Goal: Information Seeking & Learning: Learn about a topic

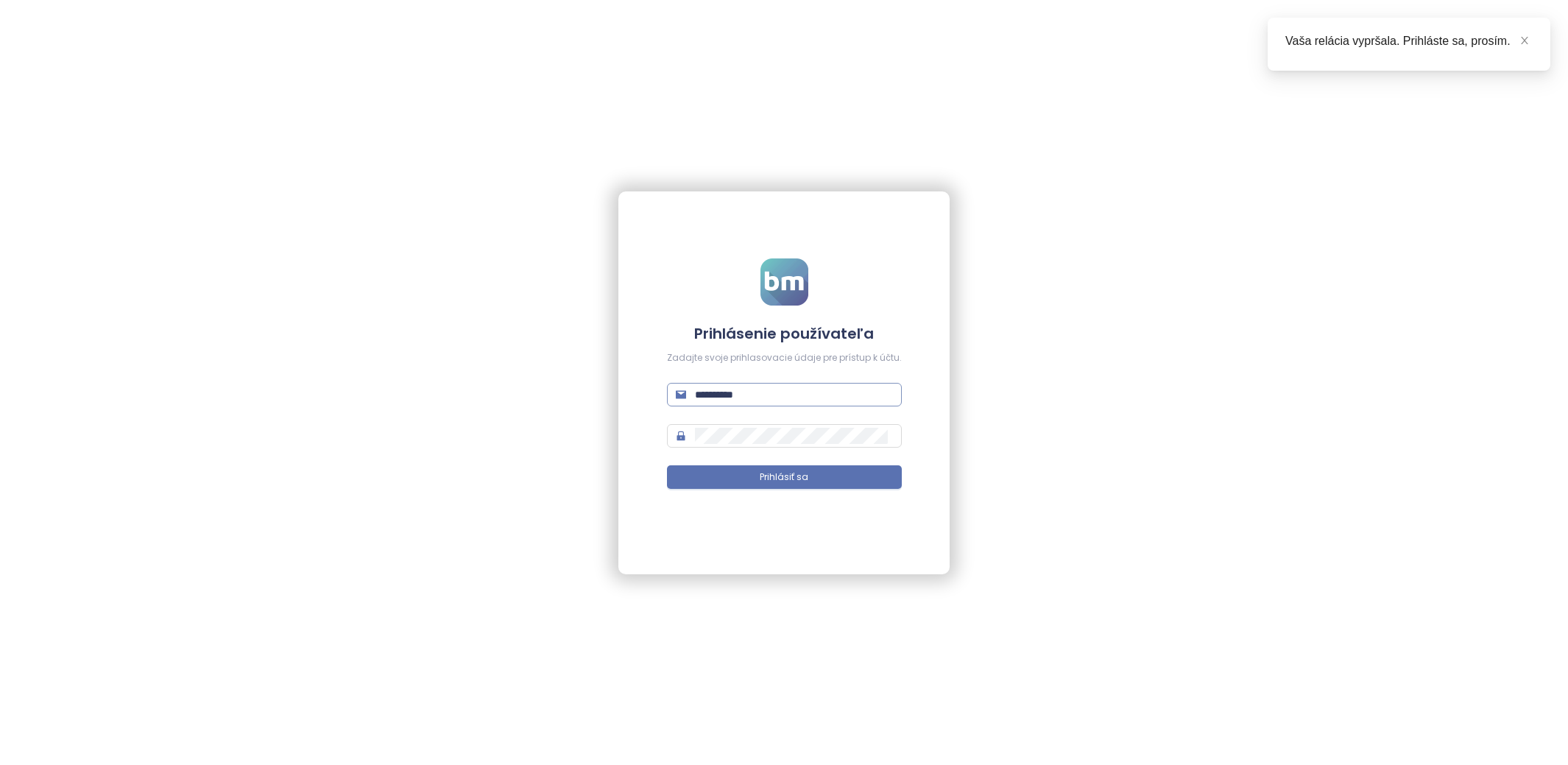
click at [813, 396] on input "**********" at bounding box center [794, 394] width 198 height 16
type input "**********"
click at [844, 486] on button "Prihlásiť sa" at bounding box center [785, 477] width 235 height 24
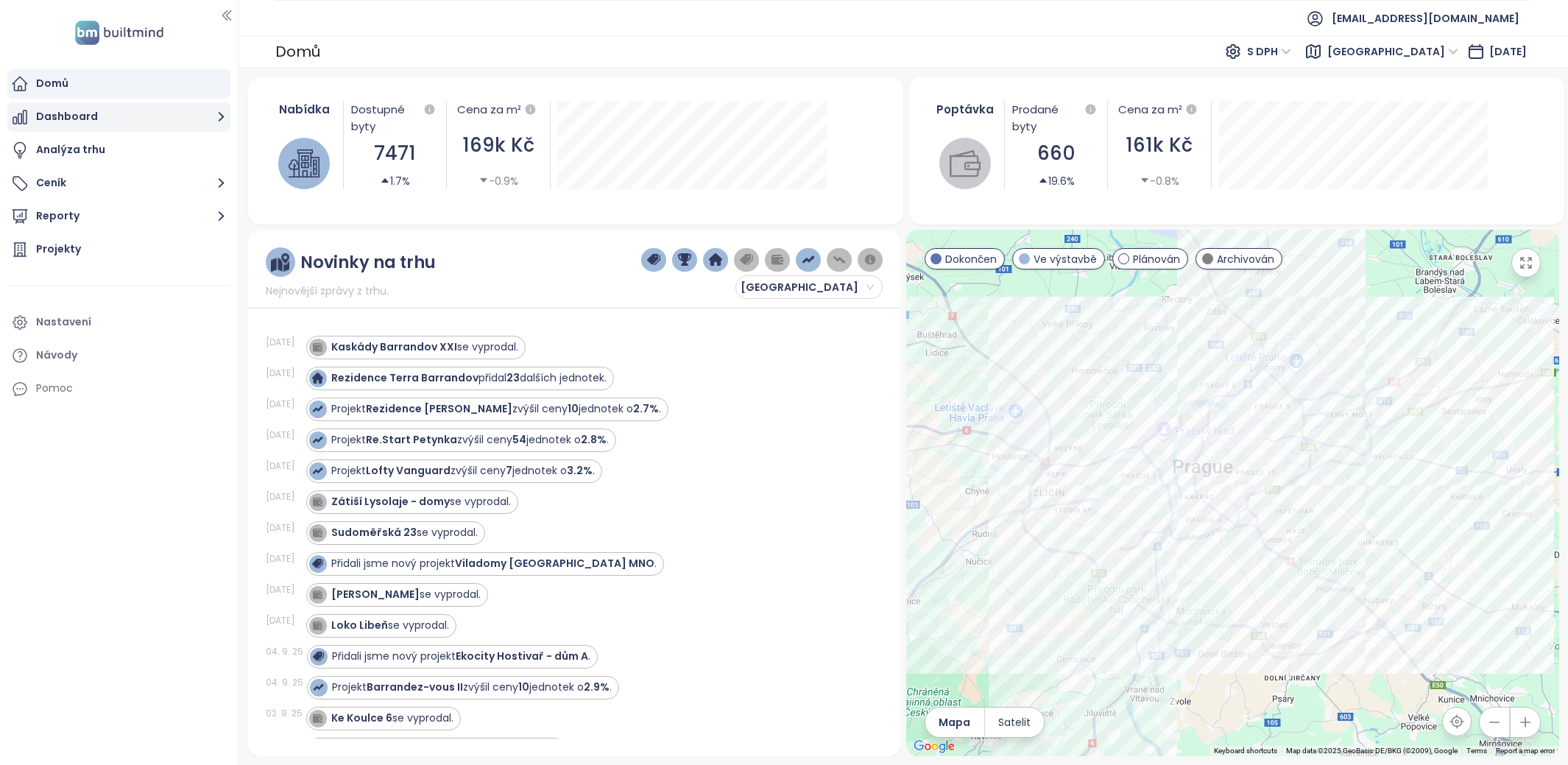
click at [109, 113] on button "Dashboard" at bounding box center [118, 117] width 223 height 29
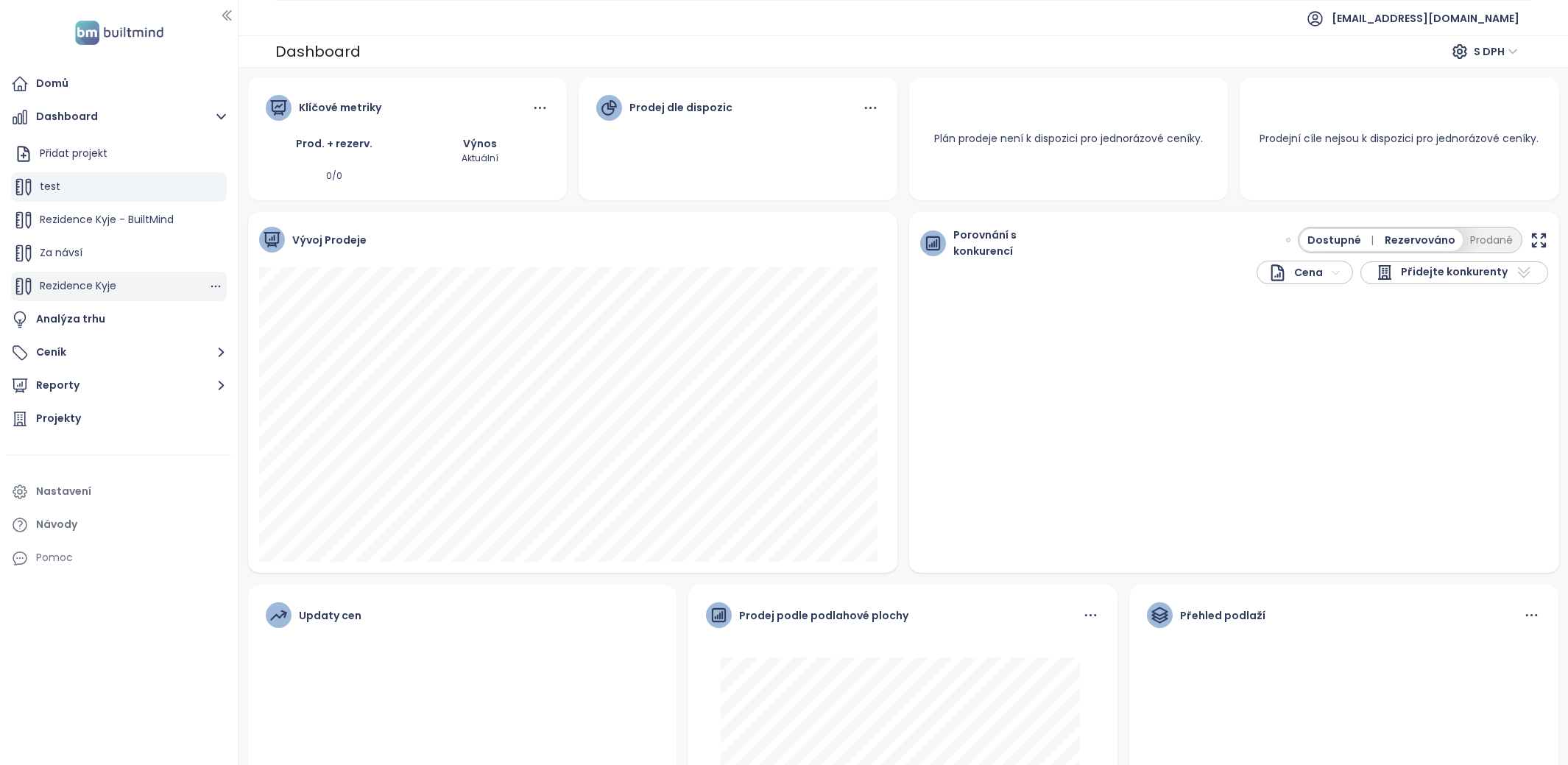
click at [133, 278] on div "Rezidence Kyje" at bounding box center [119, 286] width 216 height 29
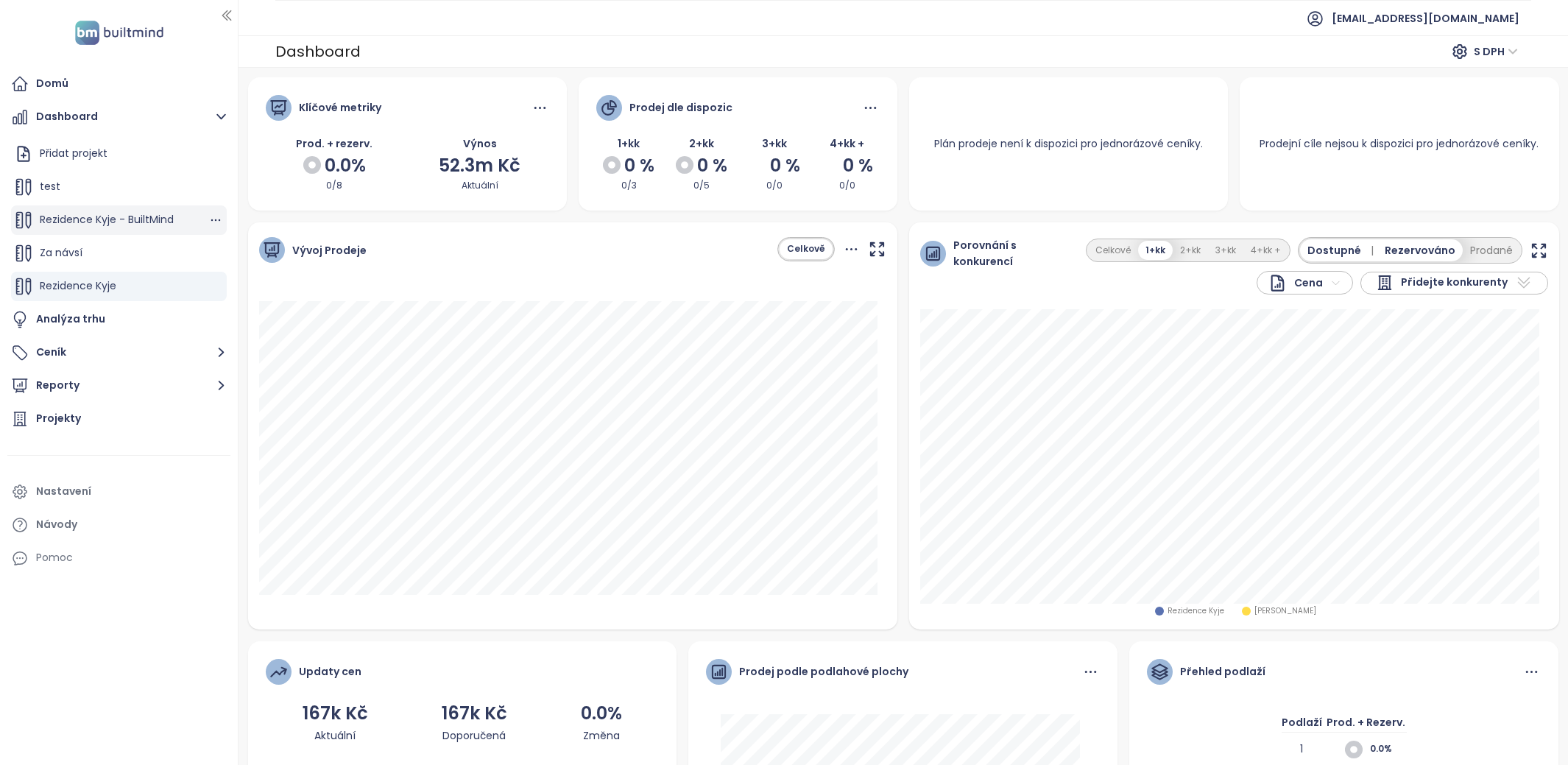
click at [146, 218] on span "Rezidence Kyje - BuiltMind" at bounding box center [106, 219] width 134 height 15
click at [123, 346] on button "Ceník" at bounding box center [118, 352] width 223 height 29
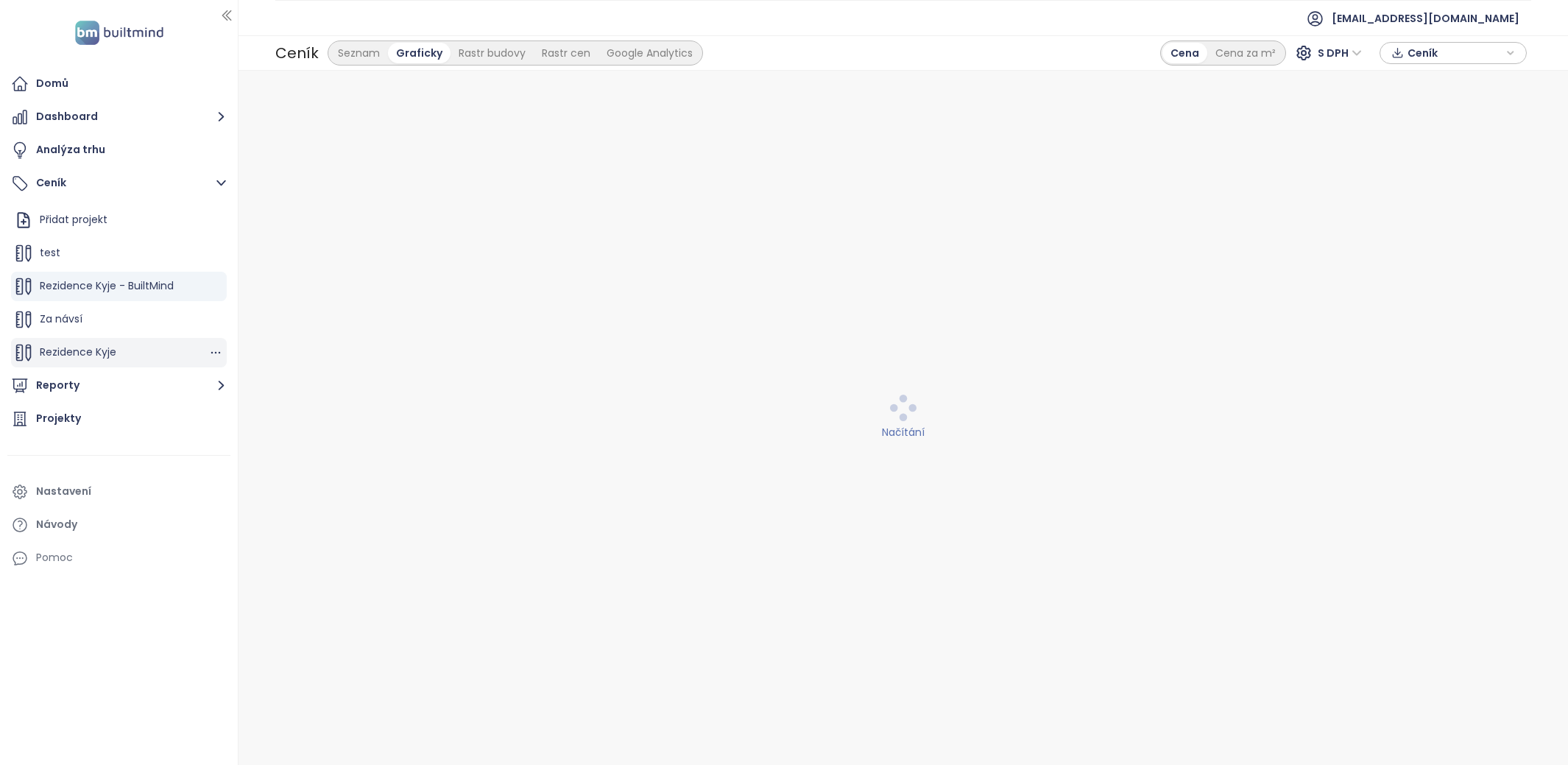
click at [85, 350] on span "Rezidence Kyje" at bounding box center [78, 352] width 76 height 15
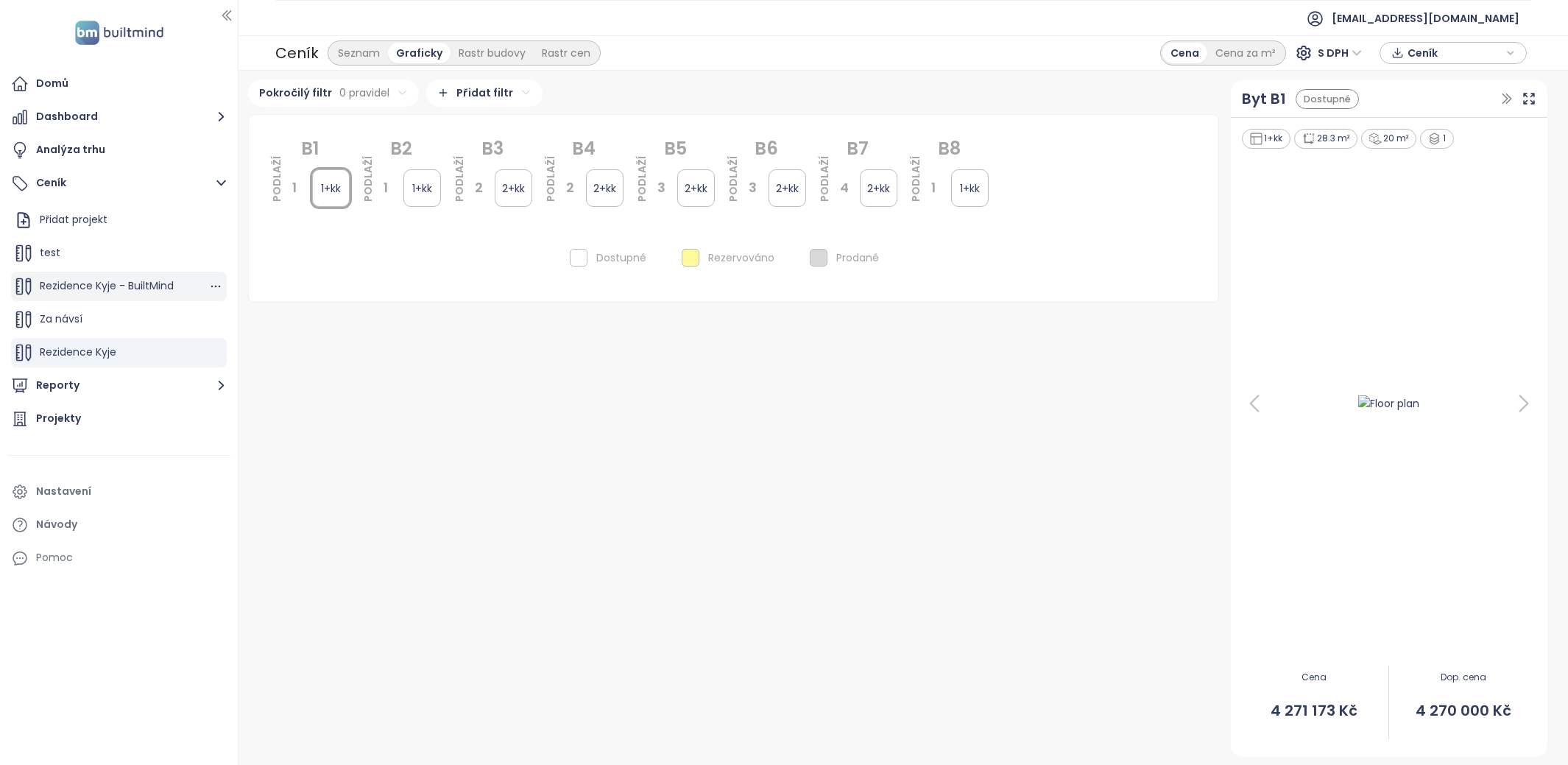
click at [149, 286] on span "Rezidence Kyje - BuiltMind" at bounding box center [106, 285] width 134 height 15
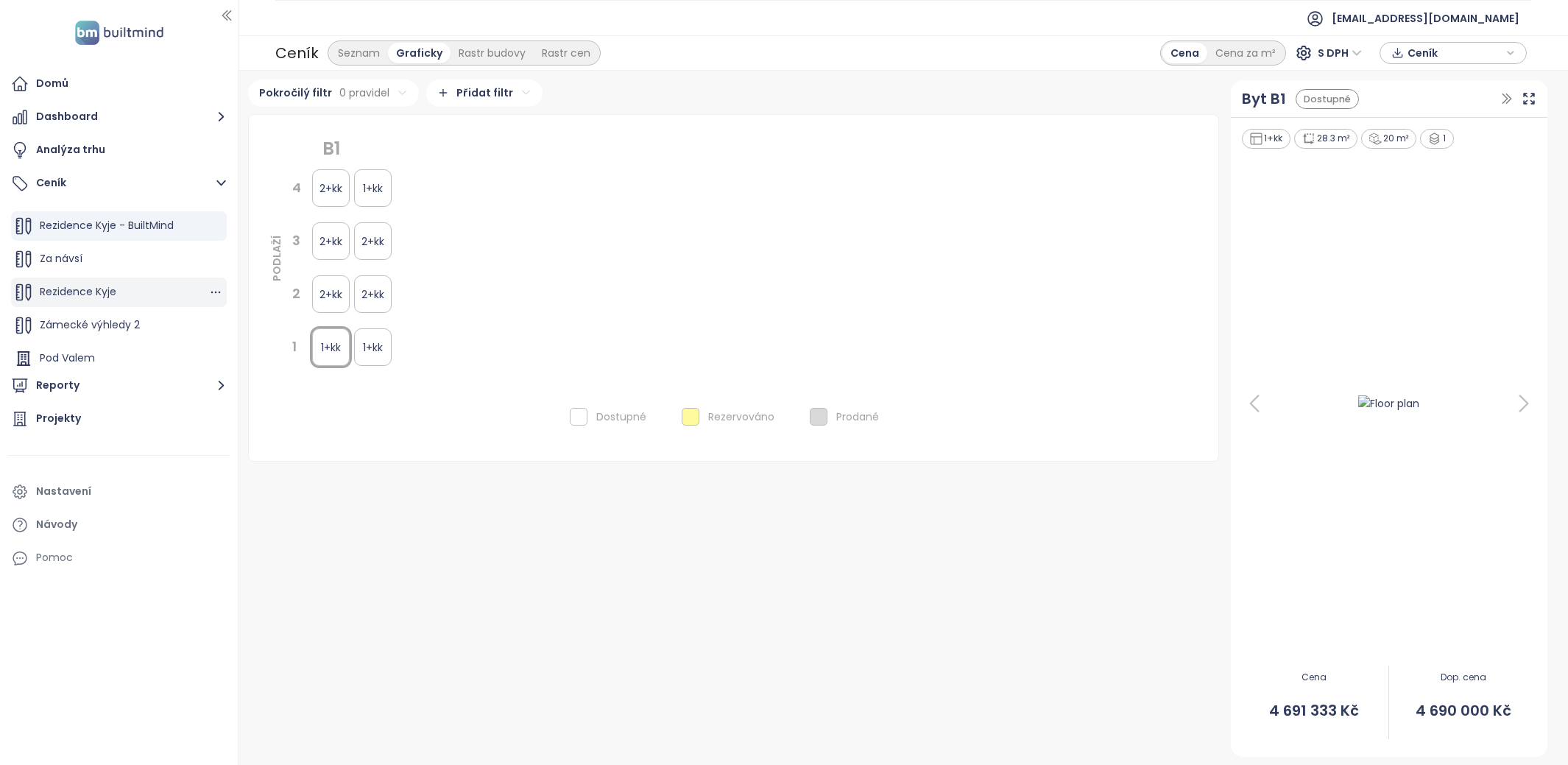
scroll to position [66, 0]
click at [159, 354] on div "Pod Valem" at bounding box center [119, 352] width 216 height 29
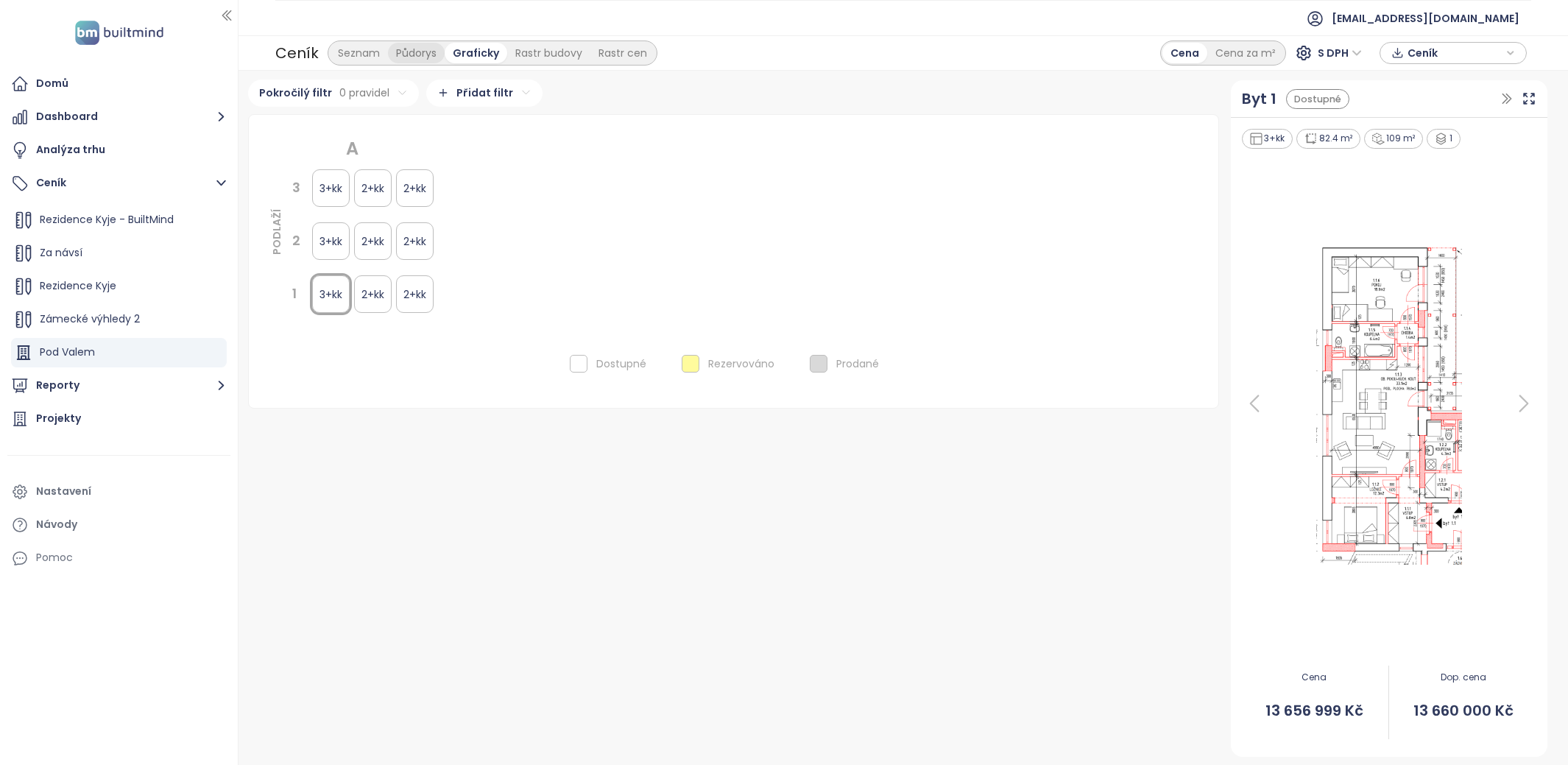
click at [423, 57] on div "Půdorys" at bounding box center [415, 53] width 56 height 21
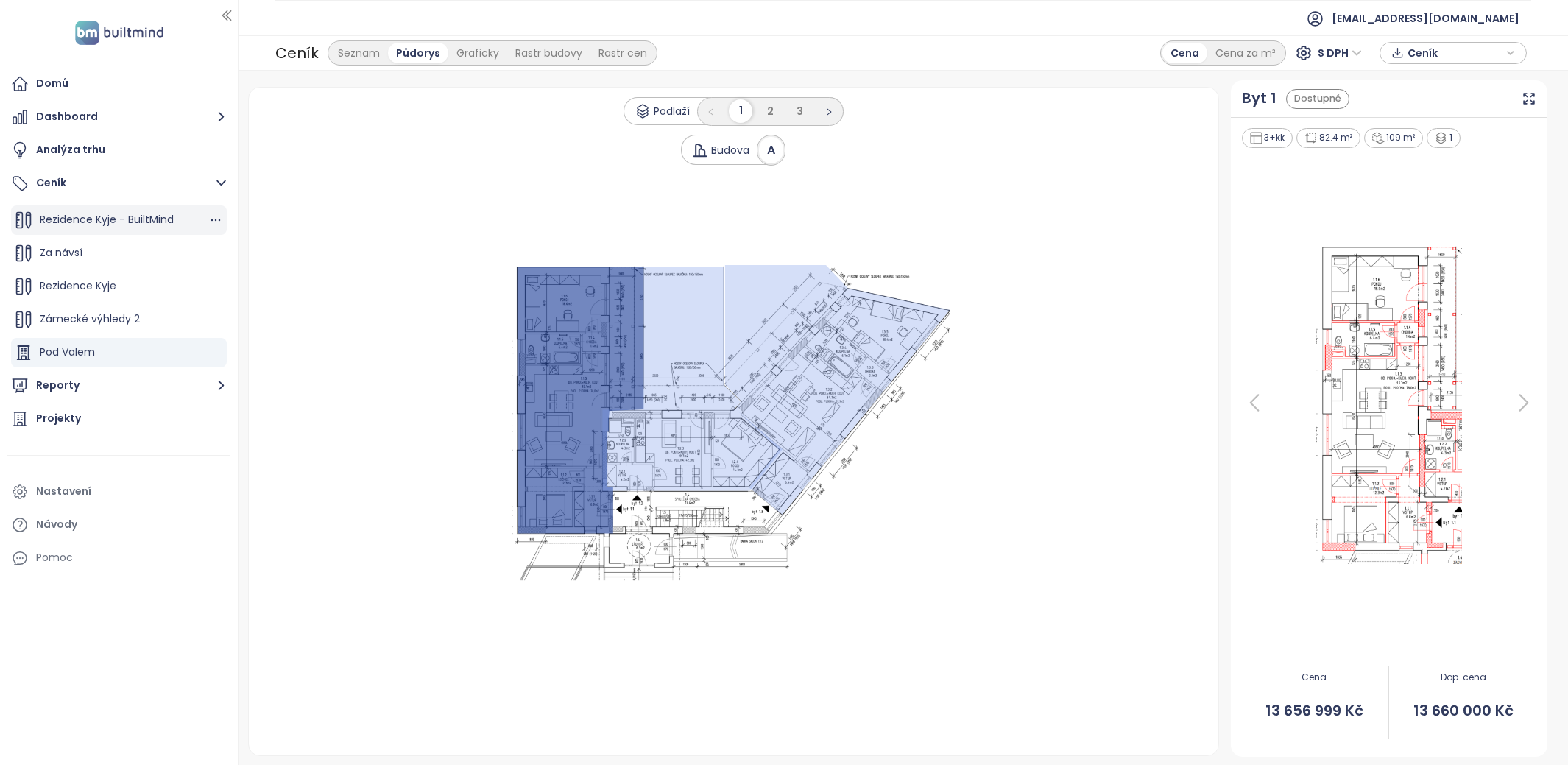
click at [125, 224] on span "Rezidence Kyje - BuiltMind" at bounding box center [106, 219] width 134 height 15
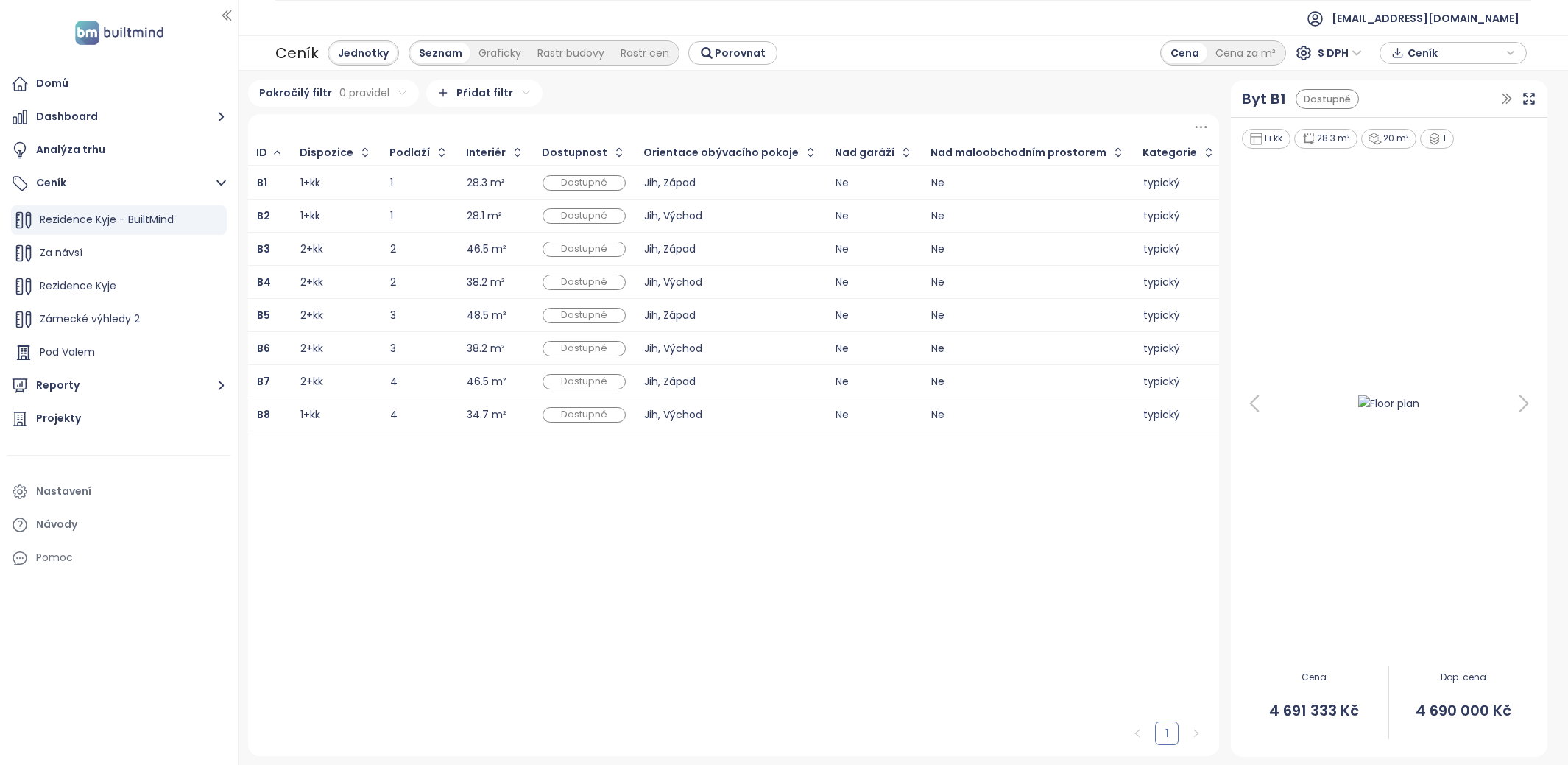
click at [367, 61] on div "Jednotky" at bounding box center [363, 53] width 67 height 21
click at [123, 276] on div "Rezidence Kyje" at bounding box center [119, 286] width 216 height 29
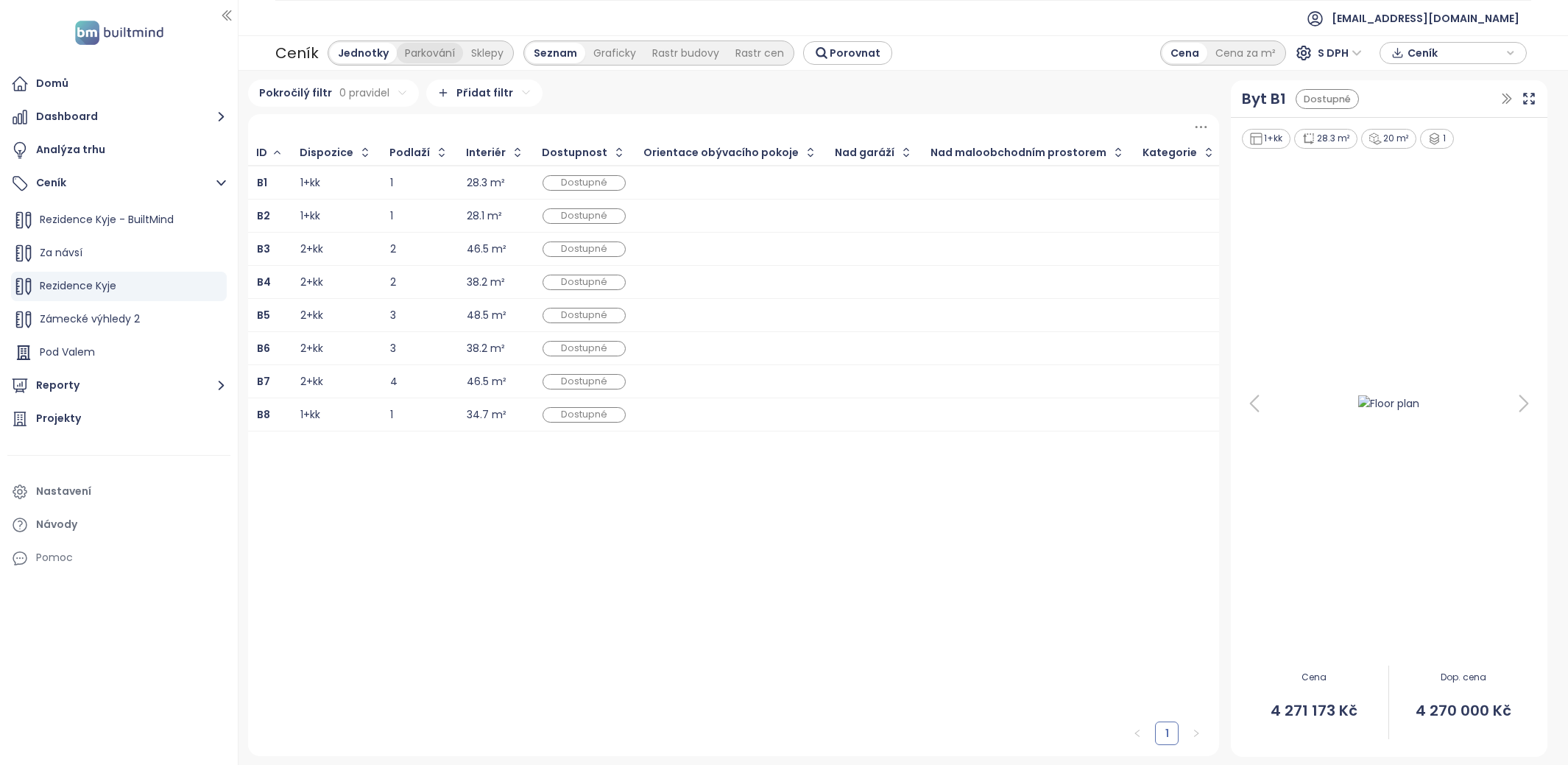
click at [423, 51] on div "Parkování" at bounding box center [429, 53] width 66 height 21
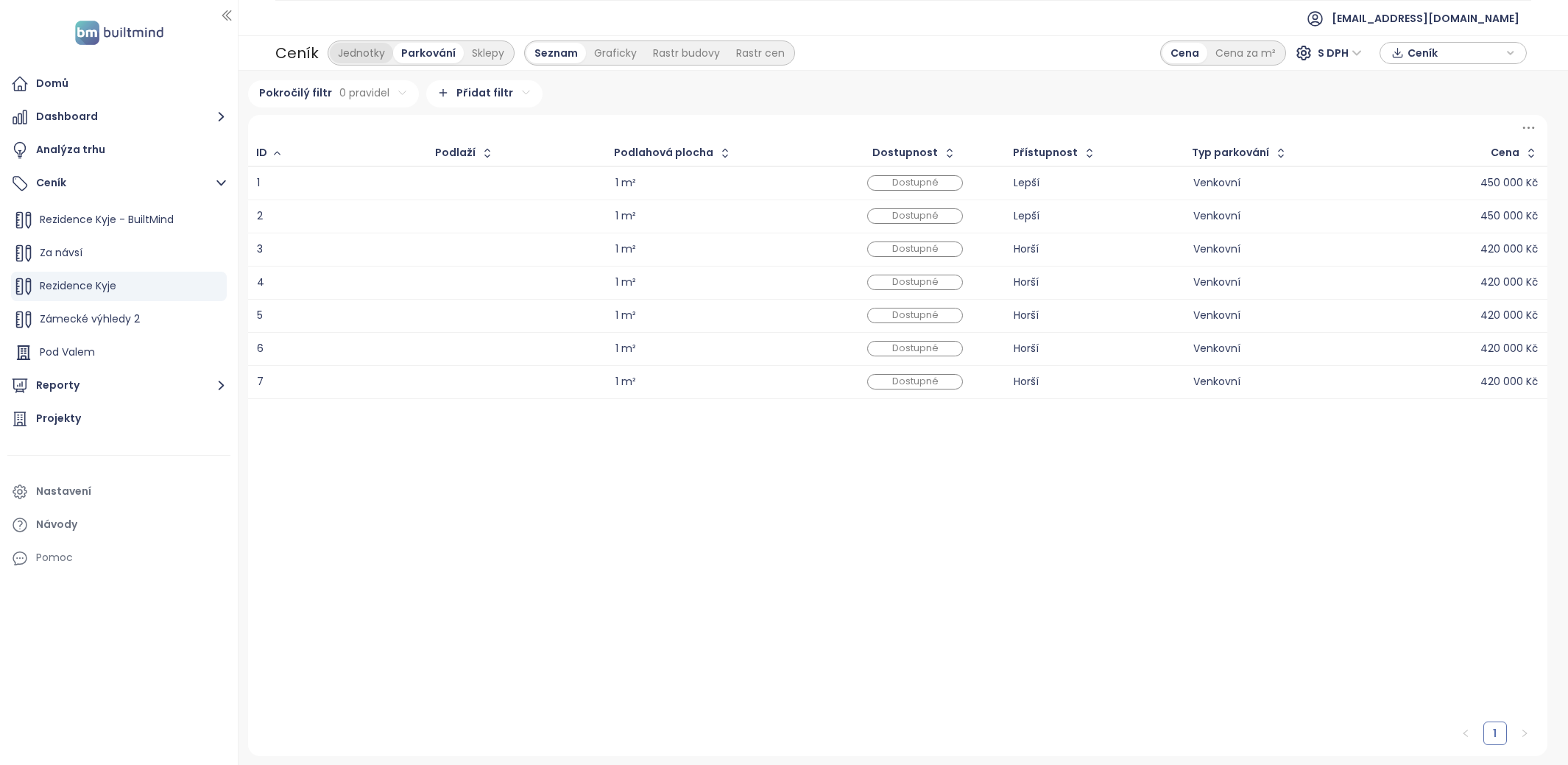
click at [365, 48] on div "Jednotky" at bounding box center [361, 53] width 64 height 21
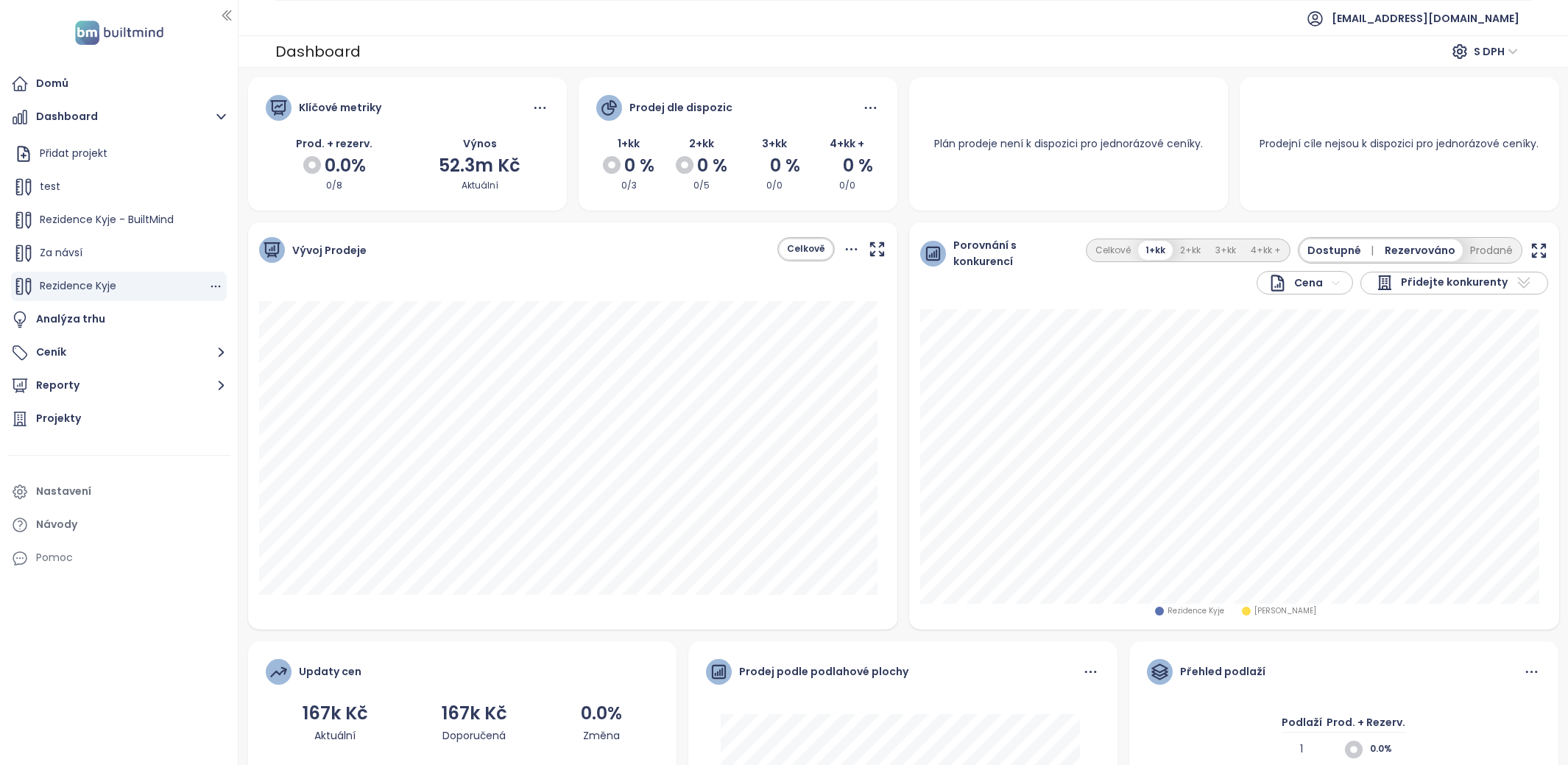
click at [140, 290] on div "Rezidence Kyje" at bounding box center [119, 286] width 216 height 29
click at [114, 354] on button "Ceník" at bounding box center [118, 352] width 223 height 29
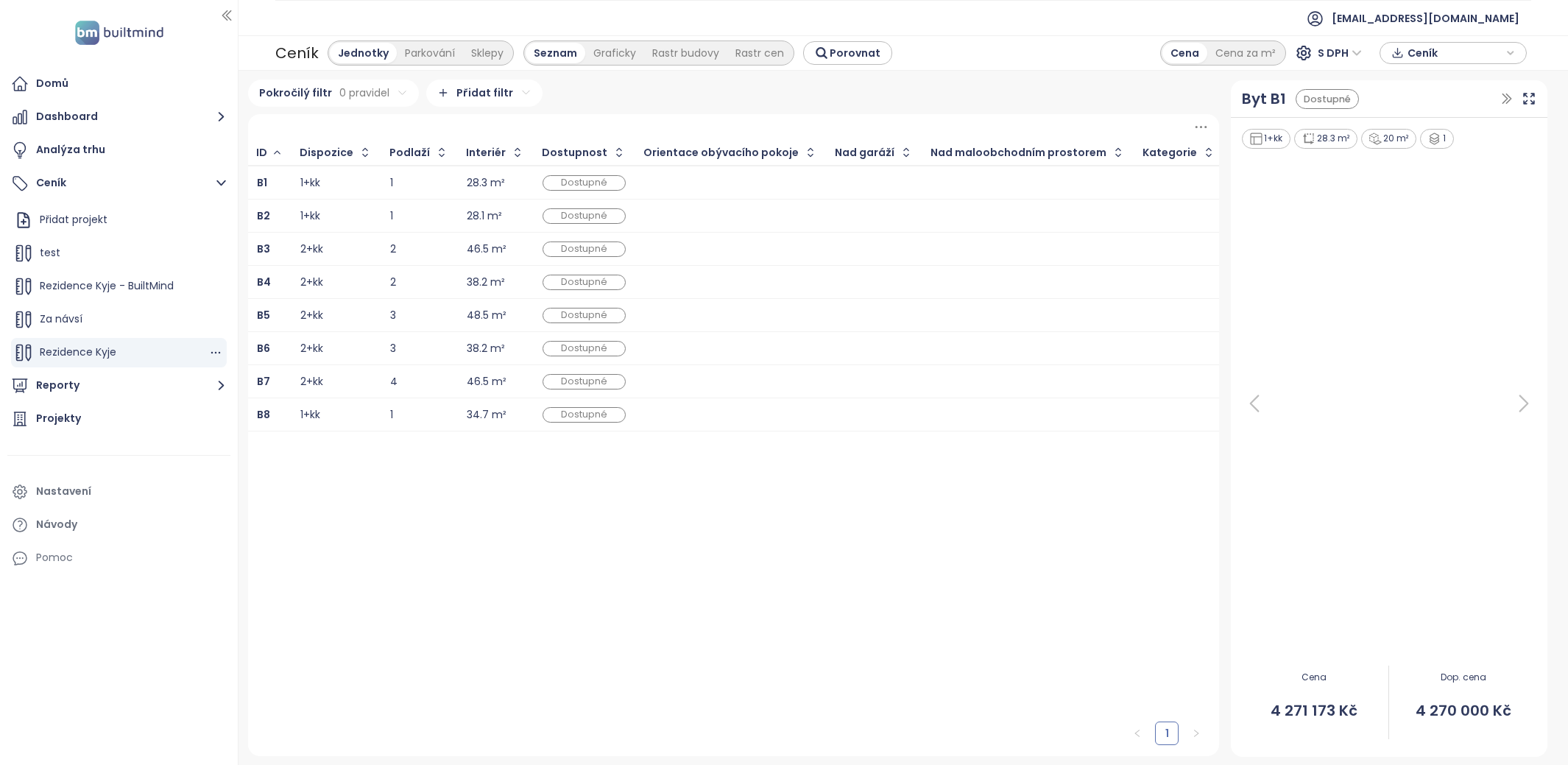
click at [120, 357] on div "Rezidence Kyje" at bounding box center [119, 352] width 216 height 29
click at [427, 56] on div "Parkování" at bounding box center [429, 53] width 66 height 21
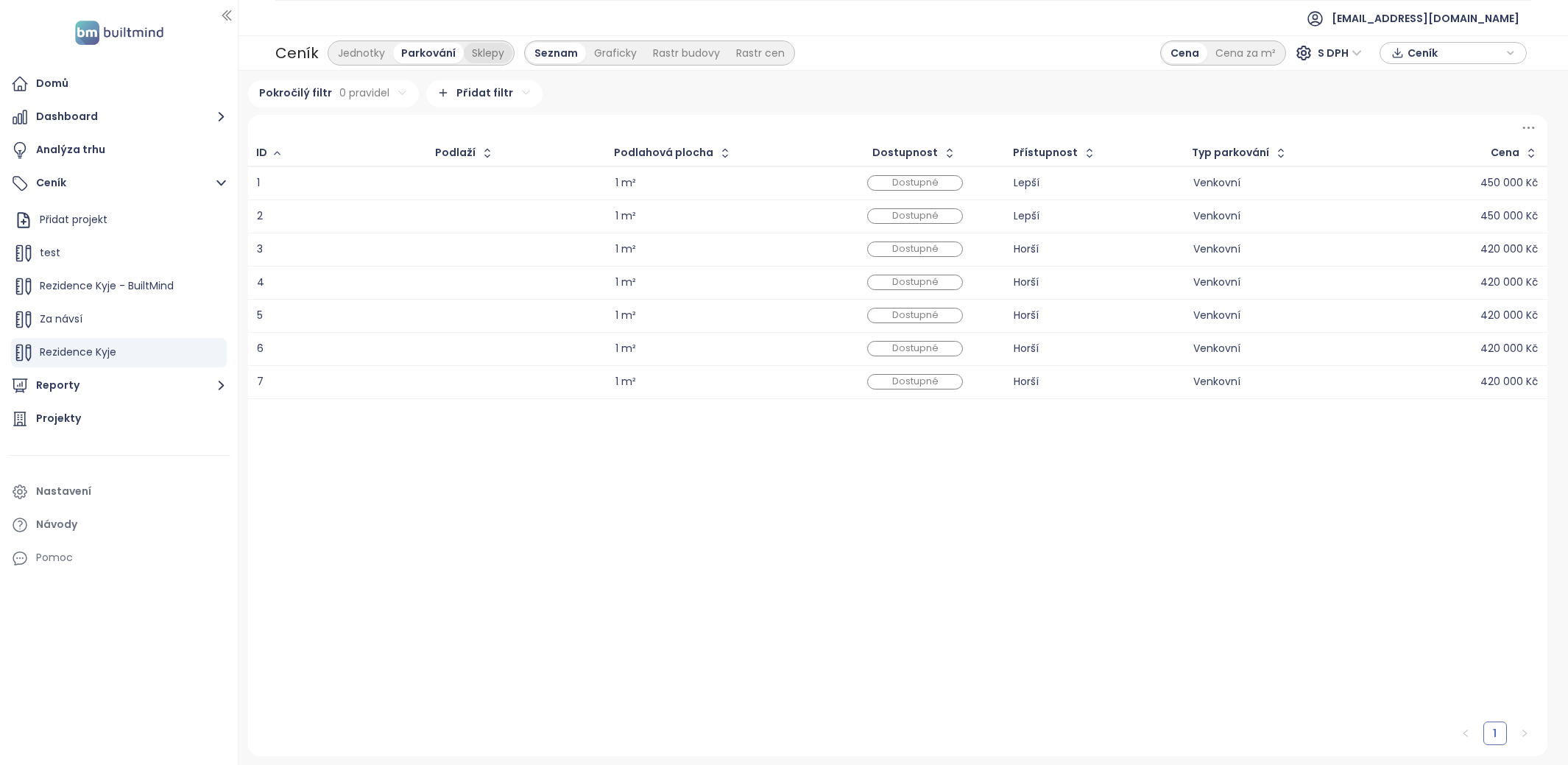
click at [481, 51] on div "Sklepy" at bounding box center [488, 53] width 48 height 21
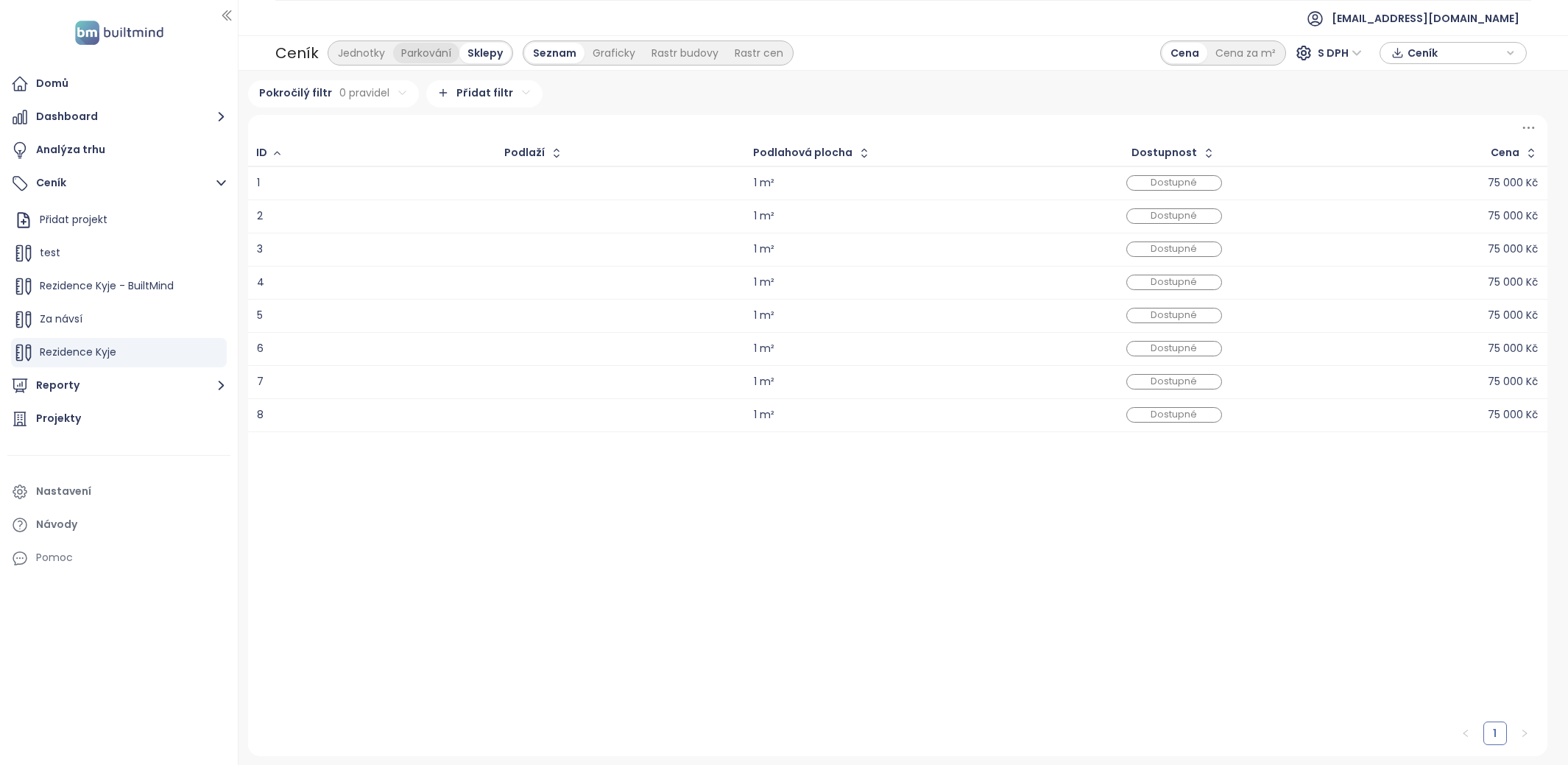
click at [437, 54] on div "Parkování" at bounding box center [426, 53] width 66 height 21
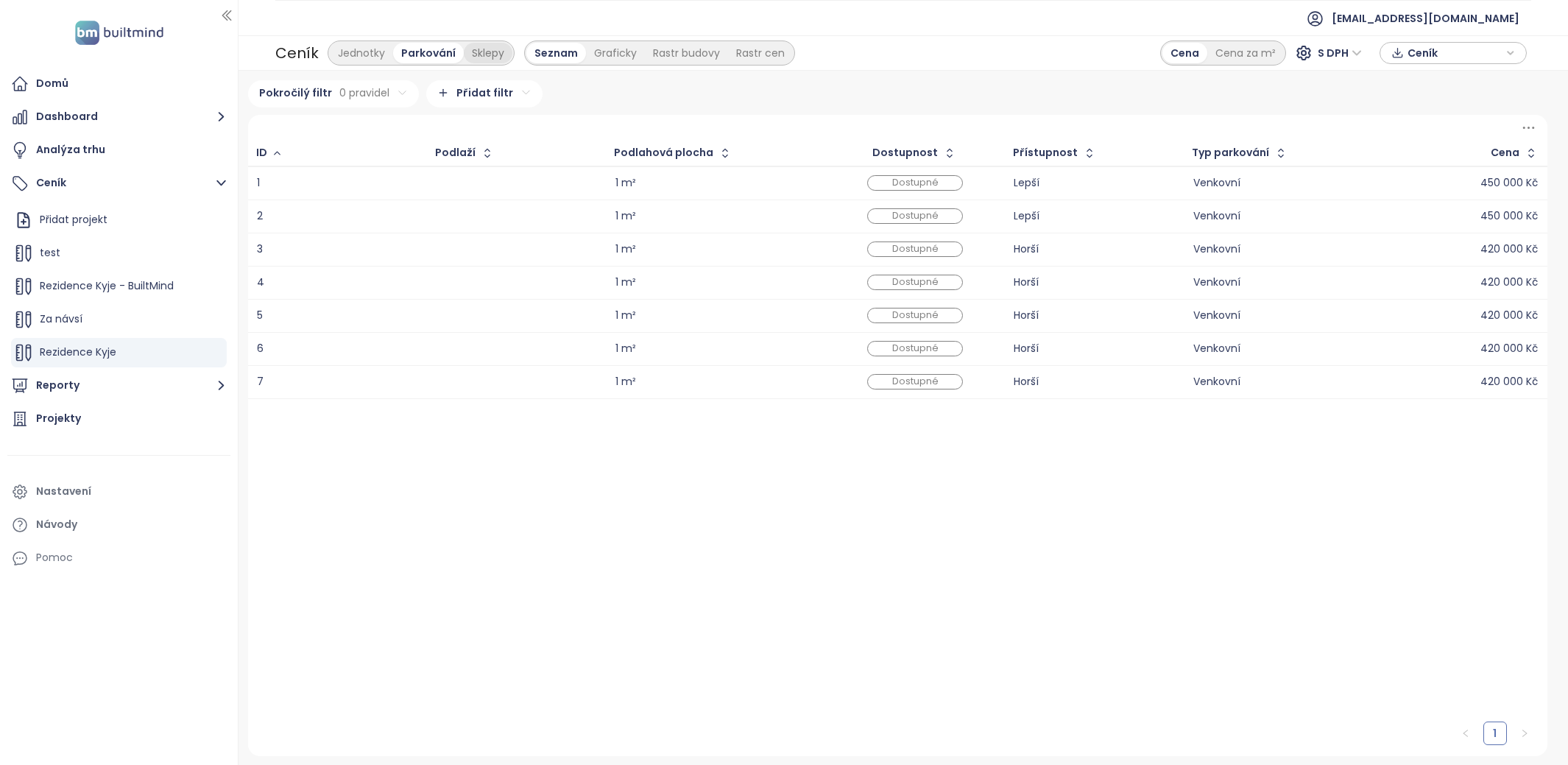
click at [483, 58] on div "Sklepy" at bounding box center [488, 53] width 48 height 21
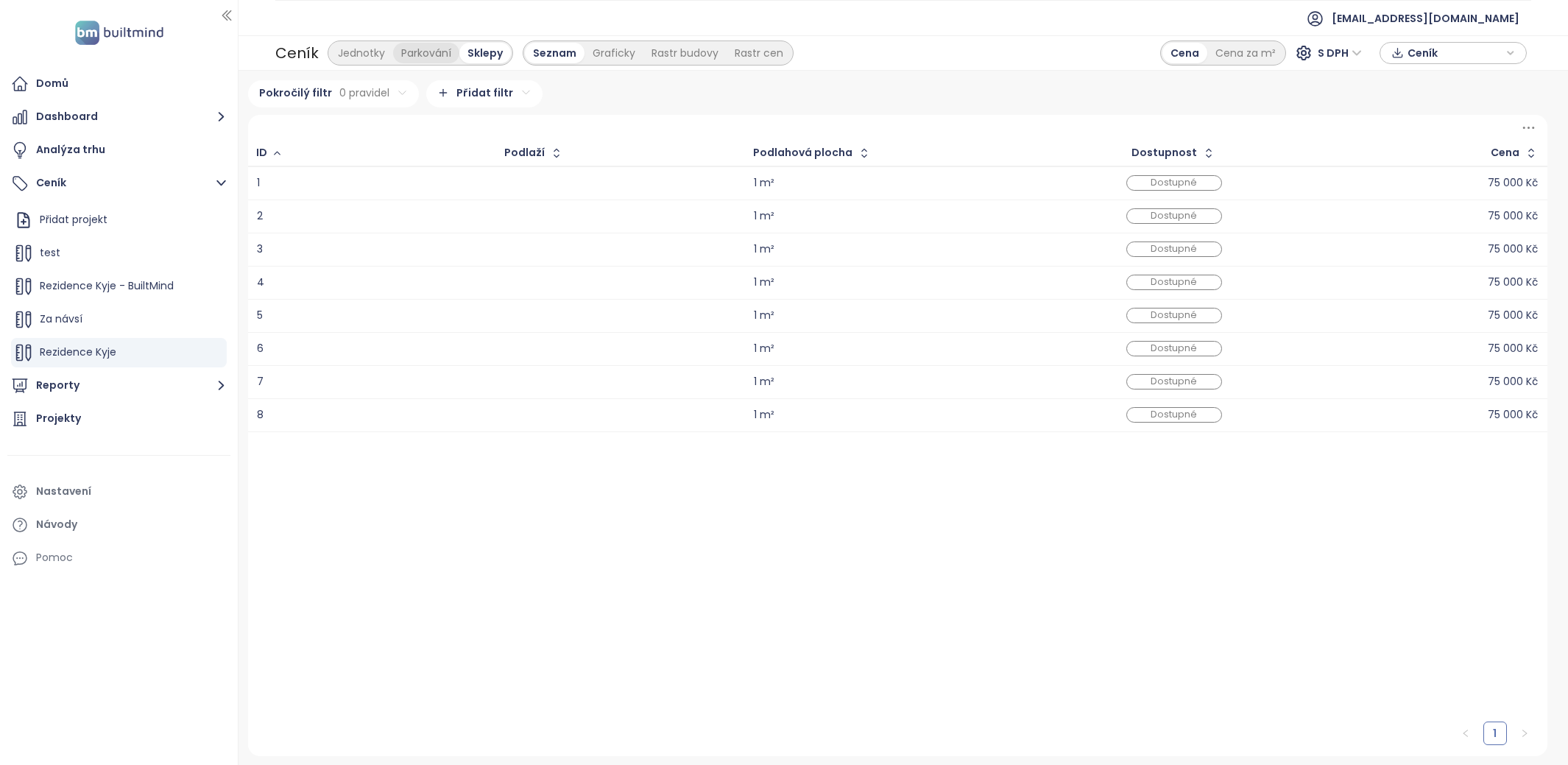
click at [415, 60] on div "Parkování" at bounding box center [426, 53] width 66 height 21
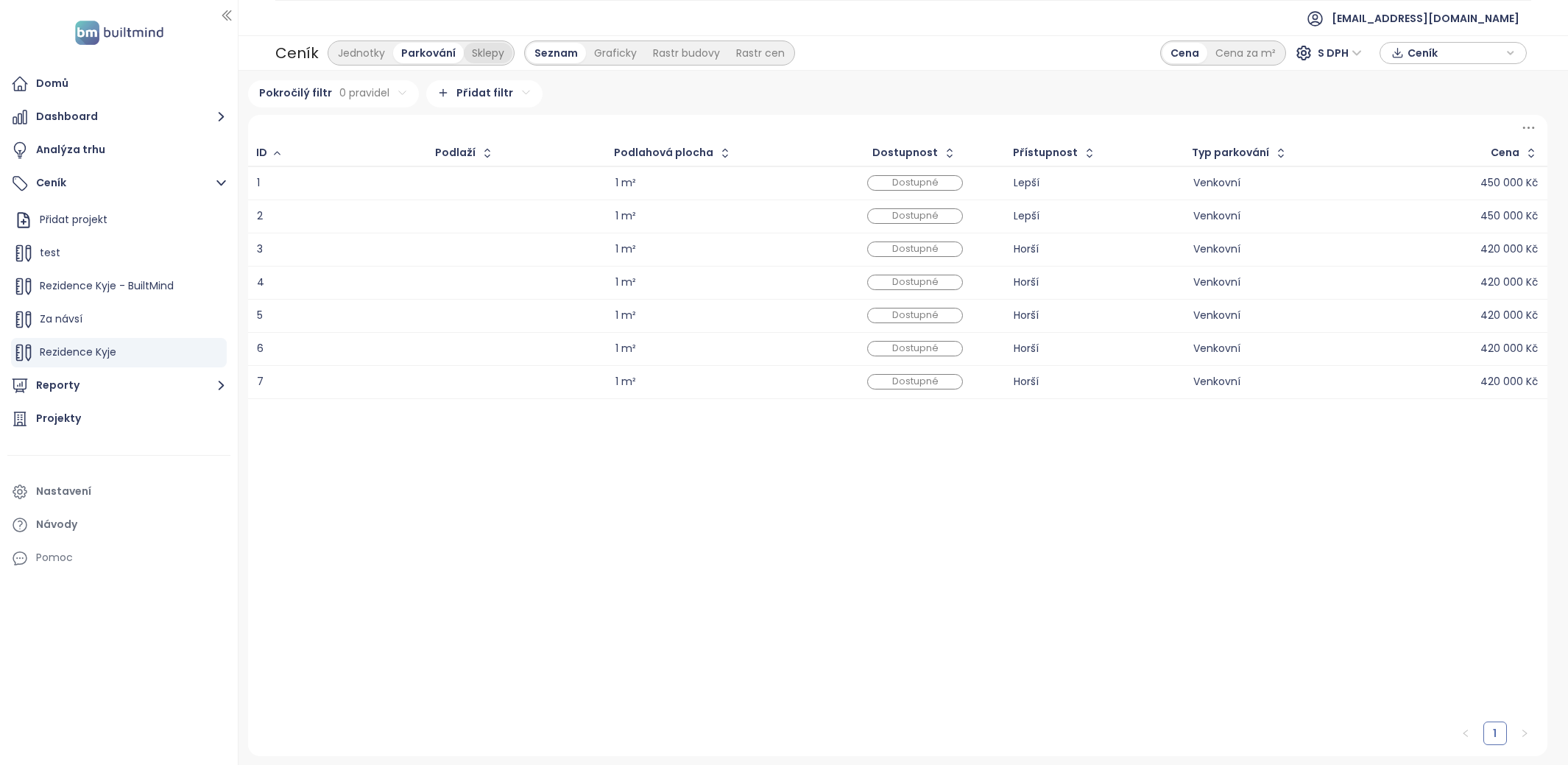
click at [486, 56] on div "Sklepy" at bounding box center [488, 53] width 48 height 21
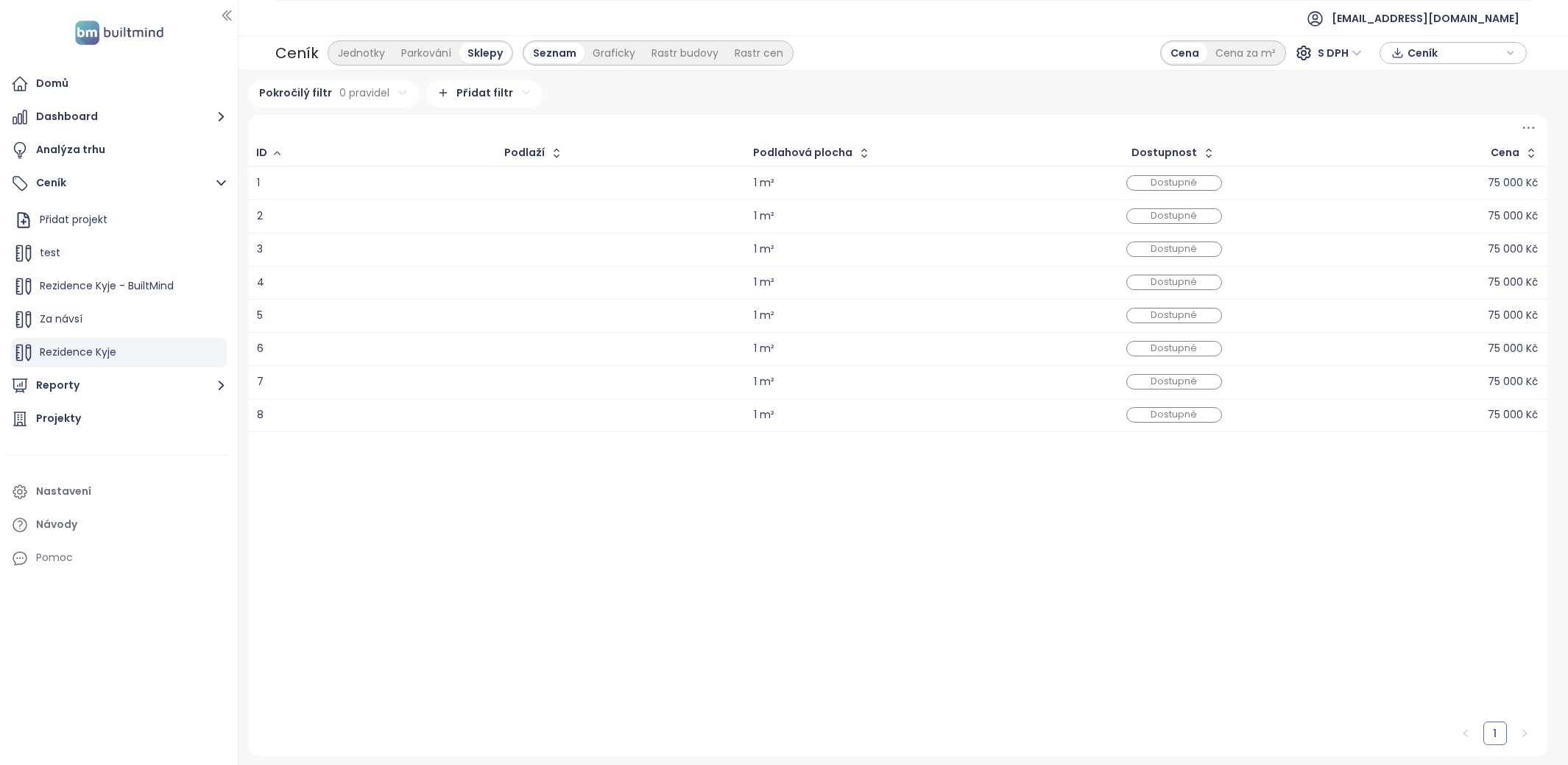
click at [409, 65] on div "Jednotky Parkování Sklepy" at bounding box center [420, 53] width 186 height 25
click at [415, 54] on div "Parkování" at bounding box center [426, 53] width 66 height 21
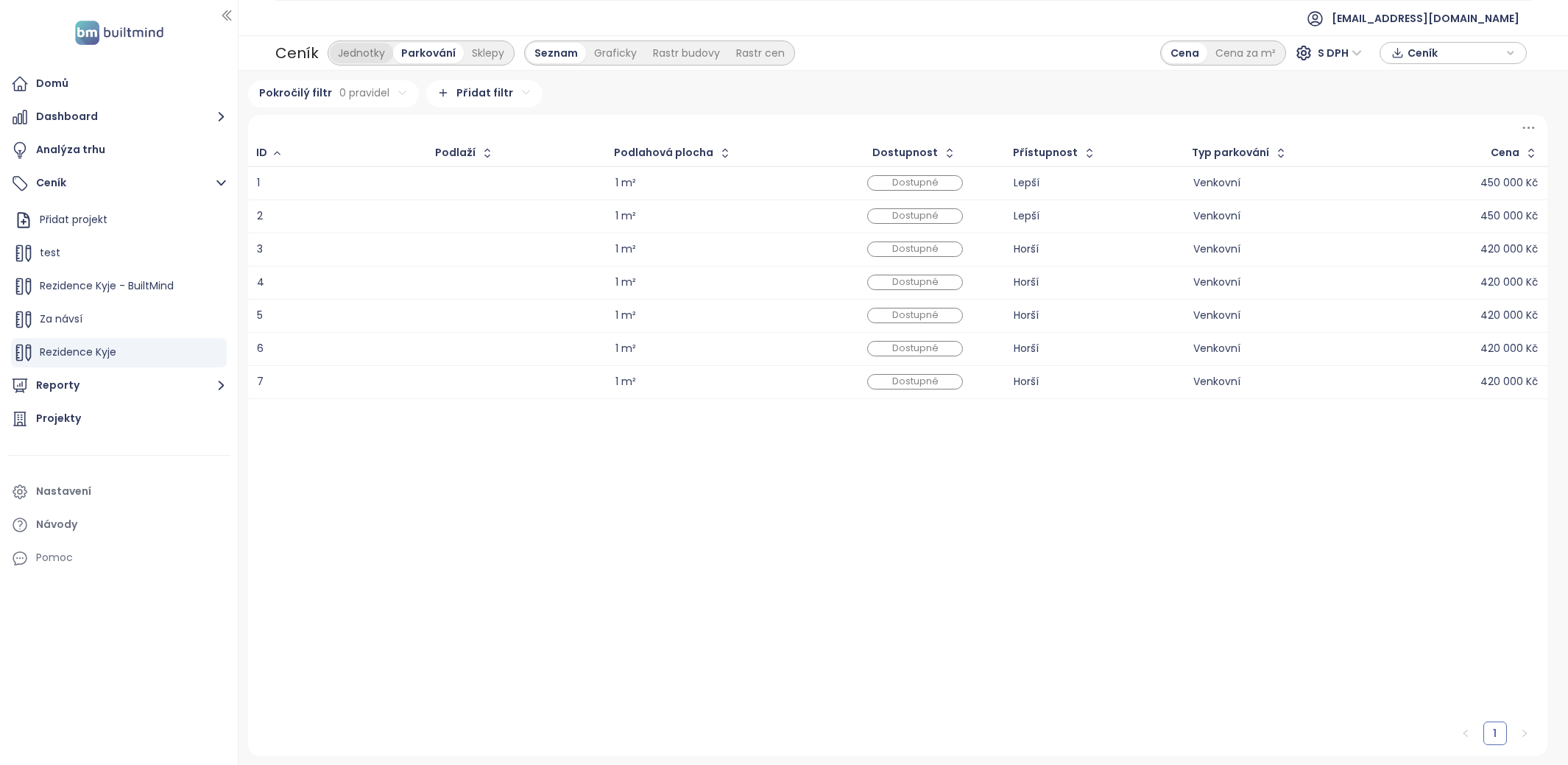
click at [366, 51] on div "Jednotky" at bounding box center [361, 53] width 64 height 21
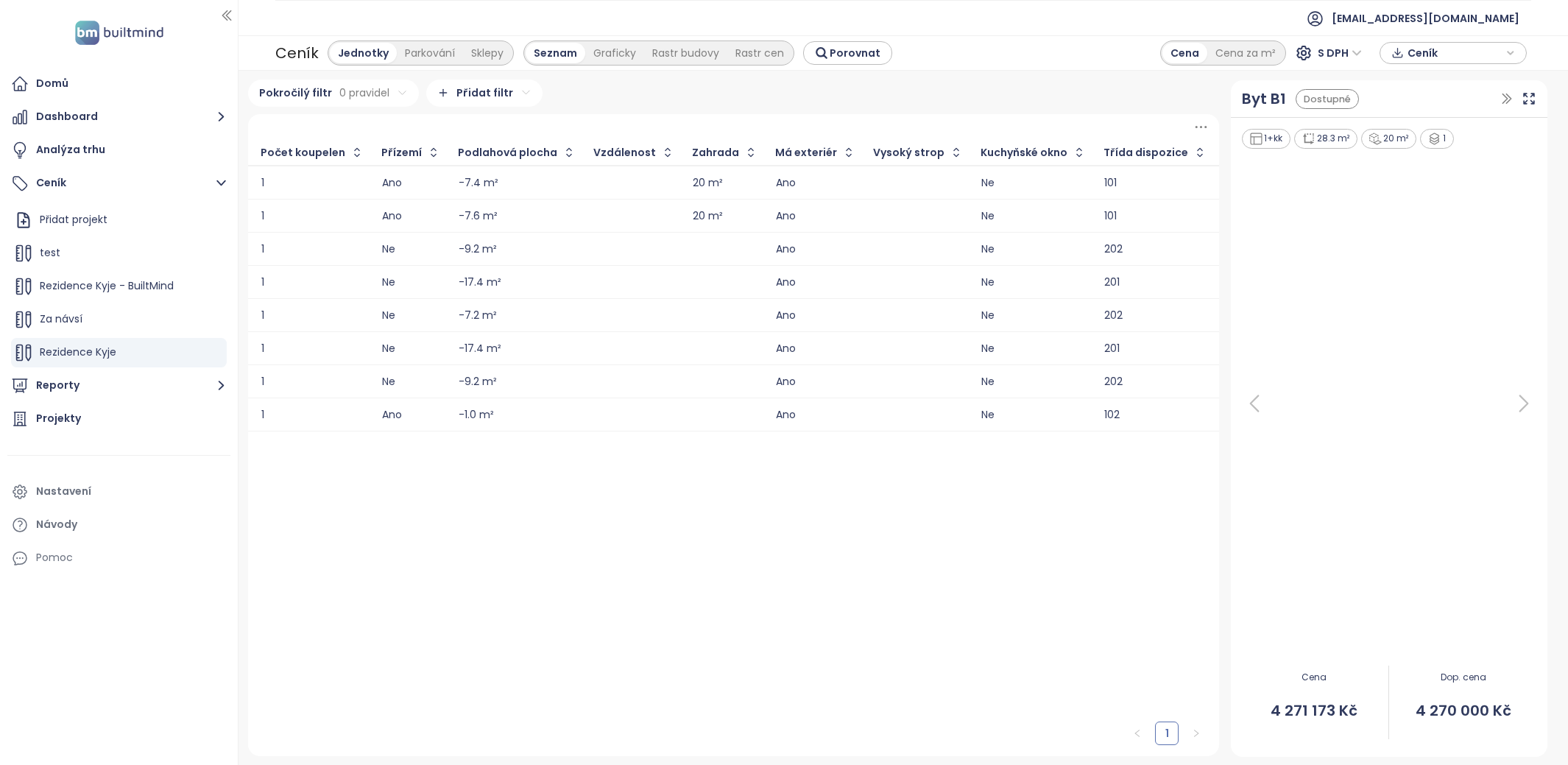
scroll to position [0, 1131]
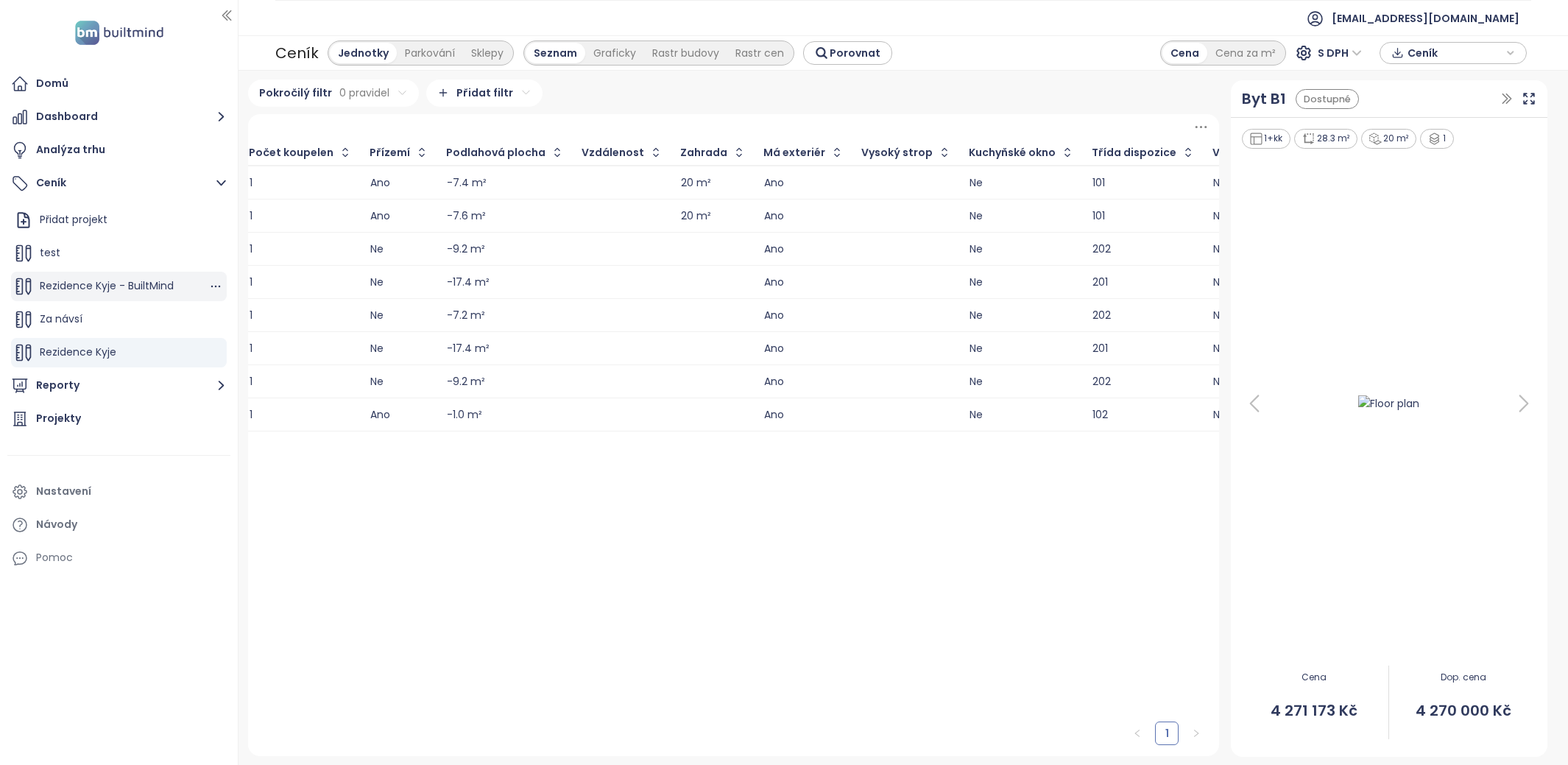
click at [158, 288] on span "Rezidence Kyje - BuiltMind" at bounding box center [106, 285] width 134 height 15
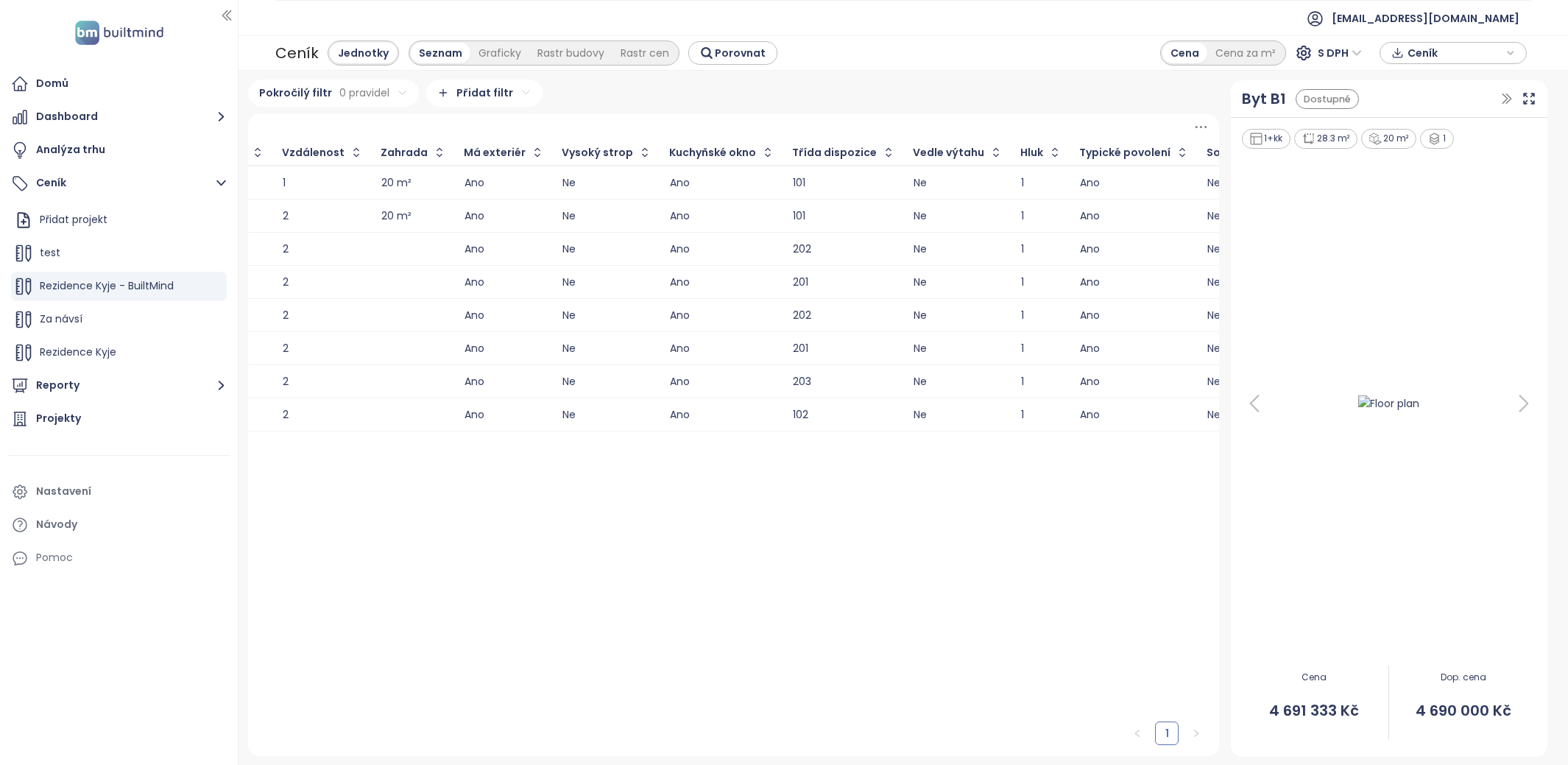
scroll to position [0, 2205]
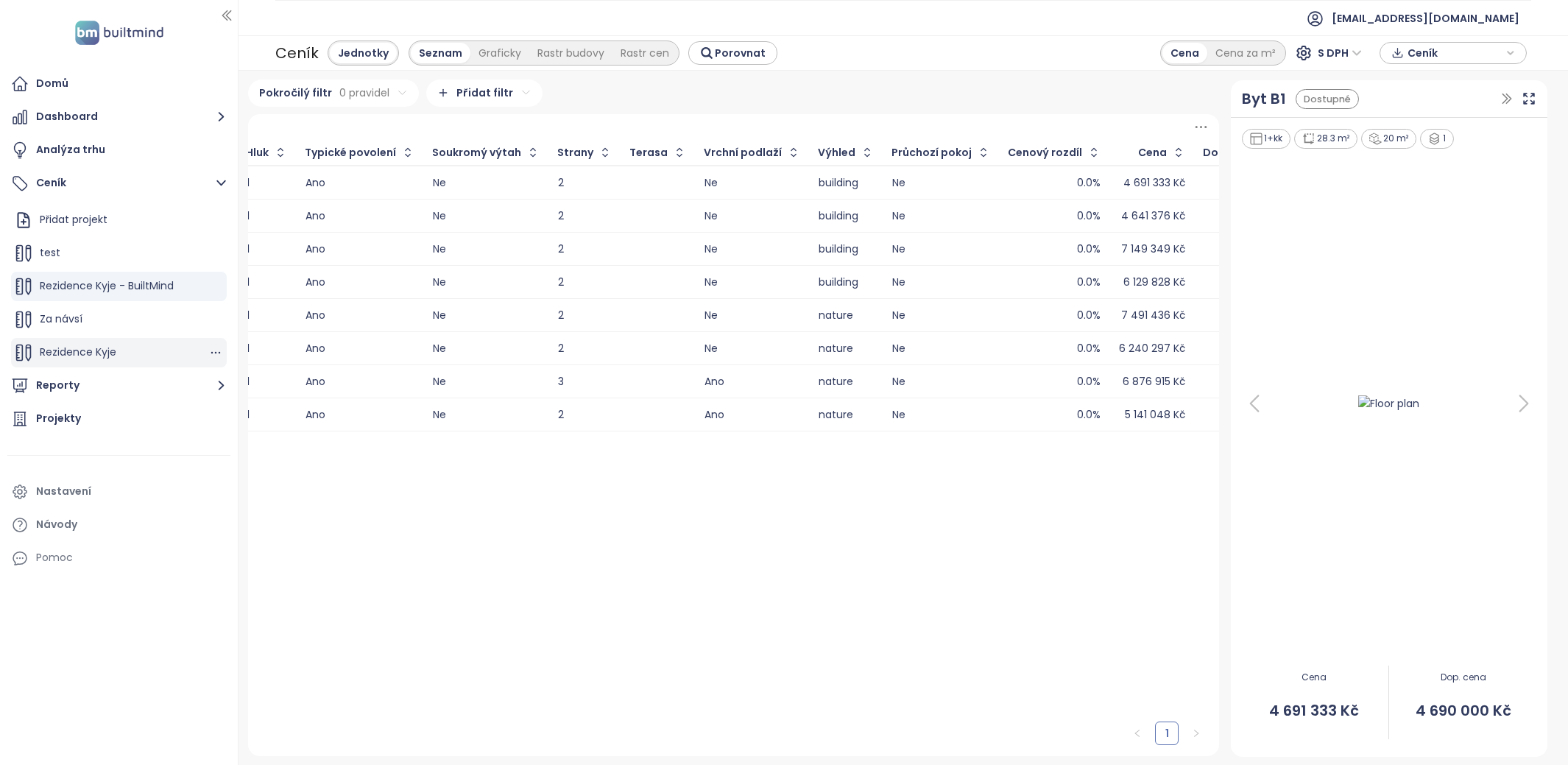
click at [141, 352] on div "Rezidence Kyje" at bounding box center [119, 352] width 216 height 29
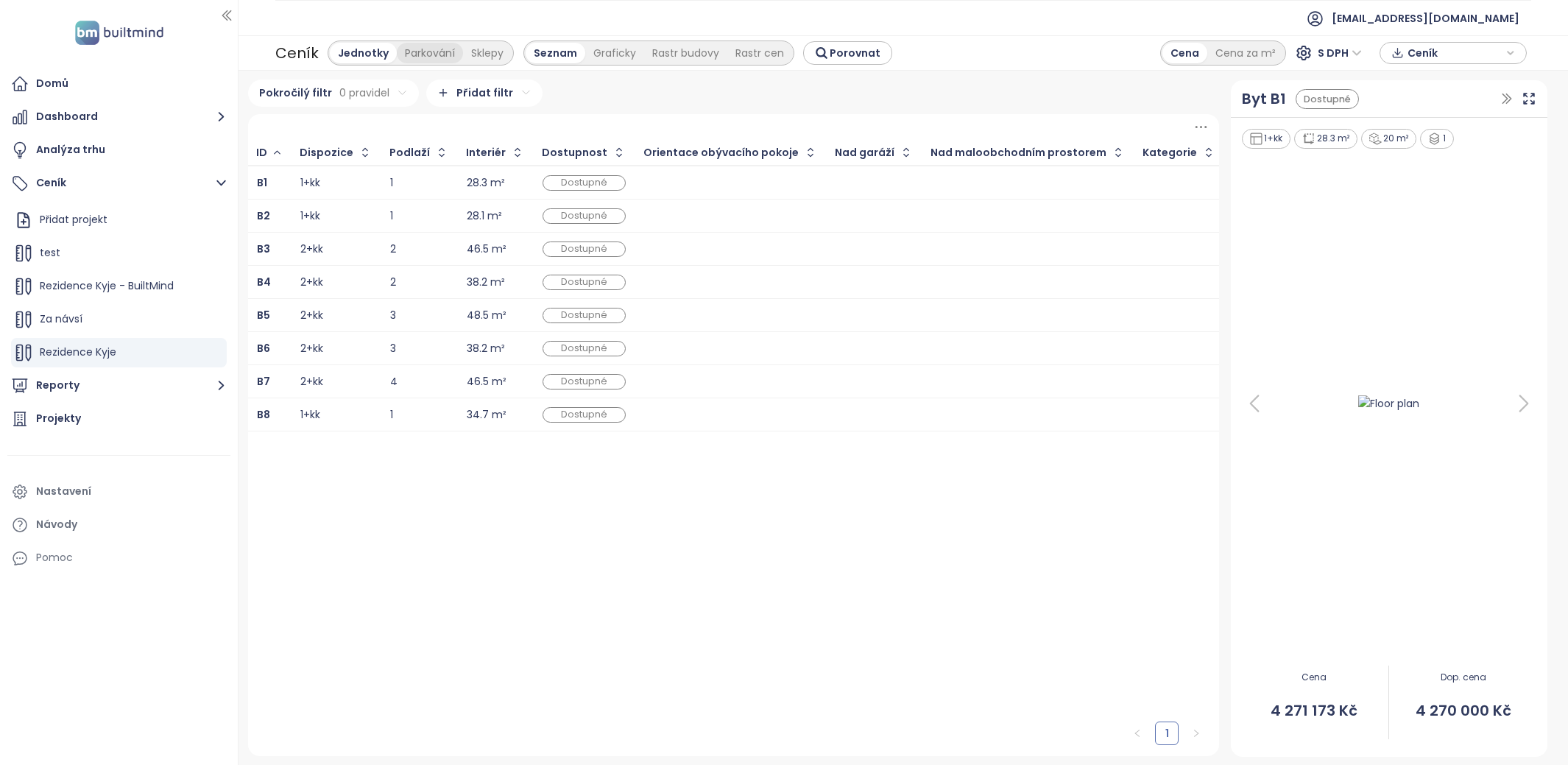
click at [422, 55] on div "Parkování" at bounding box center [429, 53] width 66 height 21
